Goal: Task Accomplishment & Management: Manage account settings

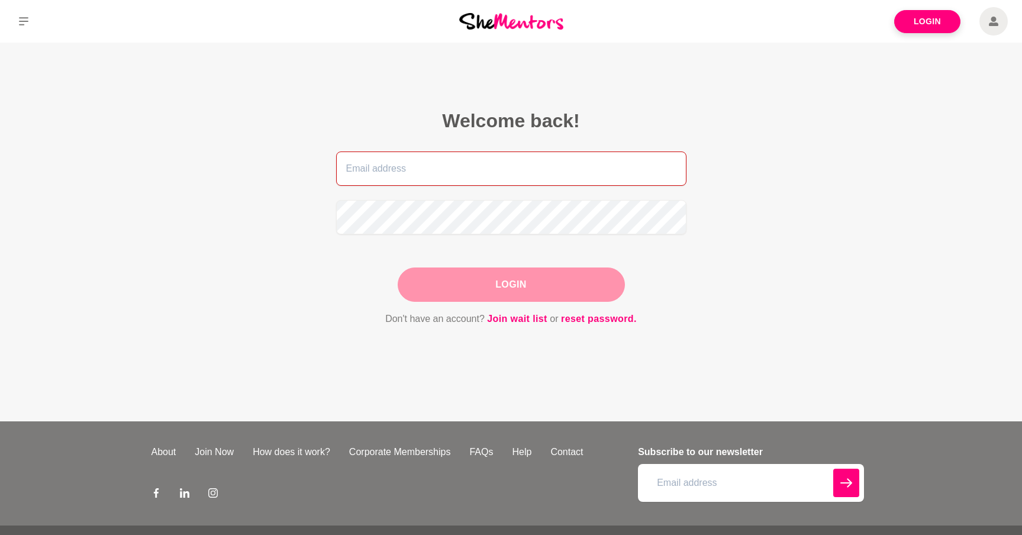
type input "[PERSON_NAME][EMAIL_ADDRESS][DOMAIN_NAME]"
click at [503, 279] on div "Login" at bounding box center [511, 284] width 227 height 34
click at [494, 279] on button "Login" at bounding box center [511, 284] width 227 height 34
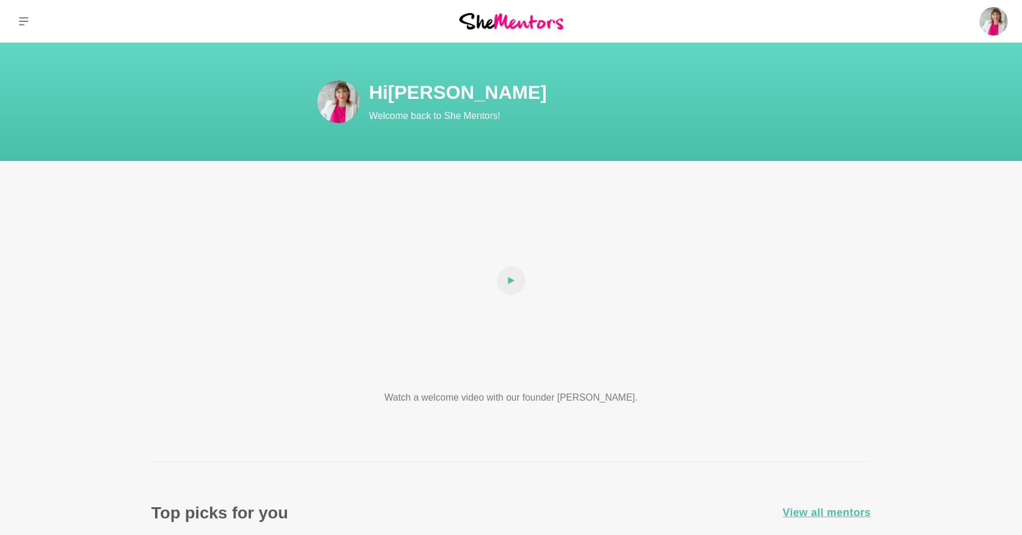
scroll to position [14, 0]
